Goal: Transaction & Acquisition: Obtain resource

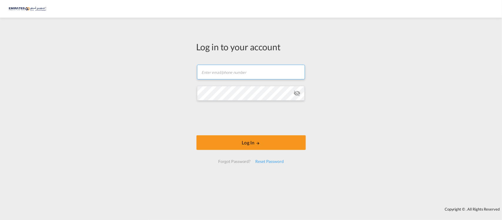
click at [221, 73] on input "text" at bounding box center [251, 72] width 108 height 15
type input "[PERSON_NAME][EMAIL_ADDRESS][DOMAIN_NAME]"
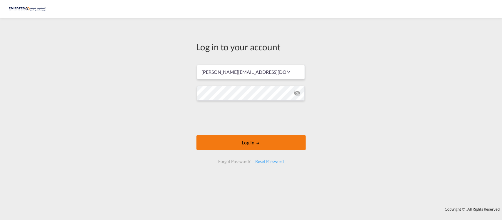
click at [212, 140] on button "Log In" at bounding box center [250, 142] width 109 height 15
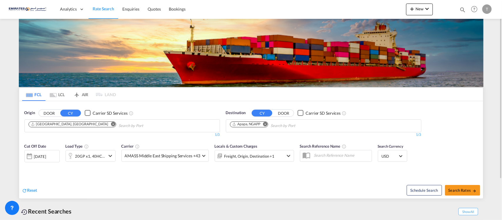
click at [265, 124] on md-icon "Remove" at bounding box center [265, 124] width 4 height 4
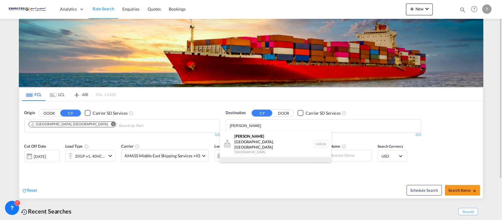
type input "[PERSON_NAME]"
click at [238, 157] on div "[PERSON_NAME] erdam [GEOGRAPHIC_DATA] NLRTM" at bounding box center [275, 166] width 112 height 18
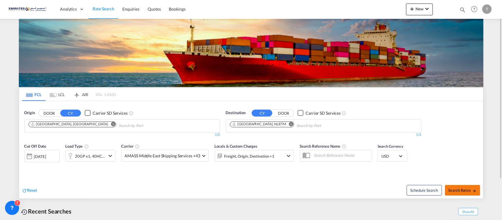
scroll to position [51, 0]
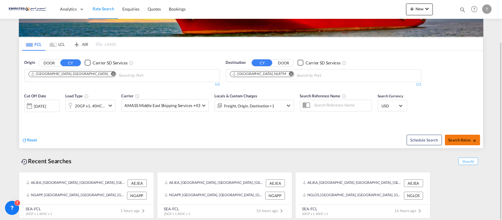
click at [463, 142] on span "Search Rates" at bounding box center [462, 140] width 28 height 5
type input "AEJEA to NLRTM / [DATE]"
